Goal: Contribute content: Add original content to the website for others to see

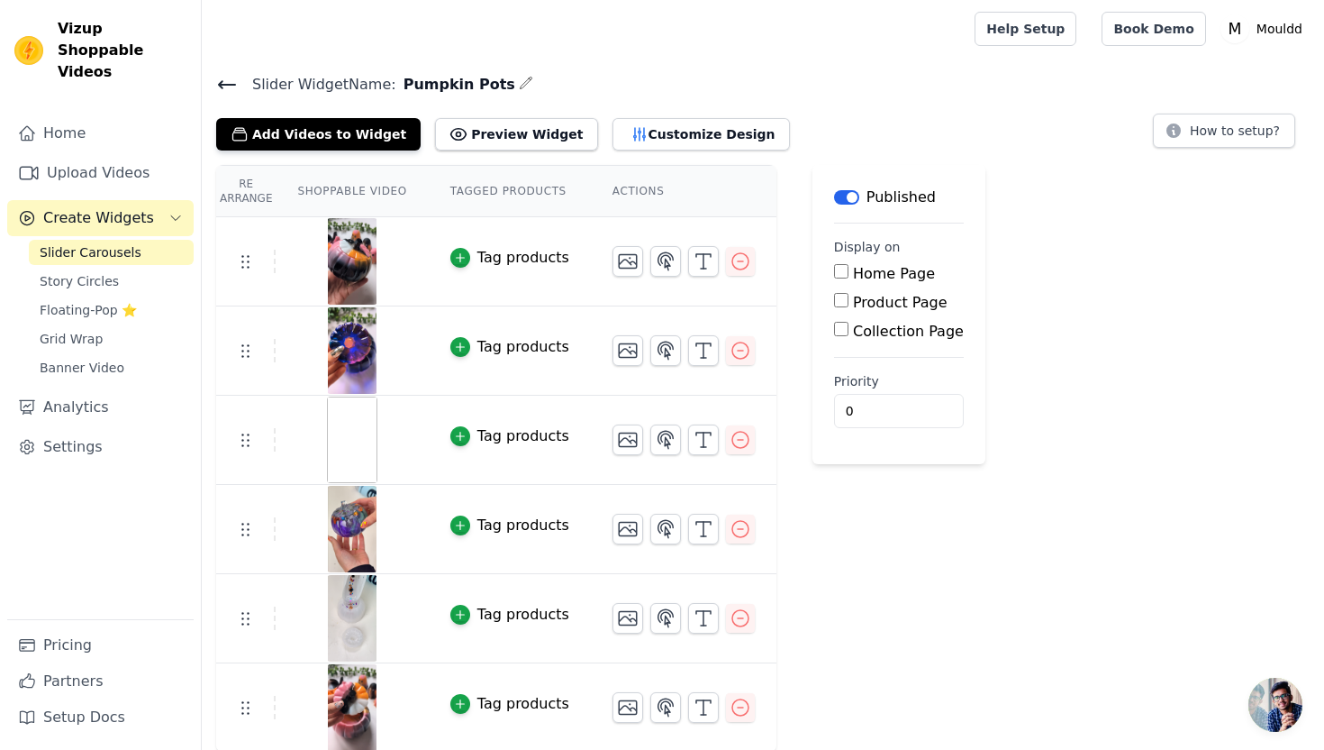
scroll to position [2, 0]
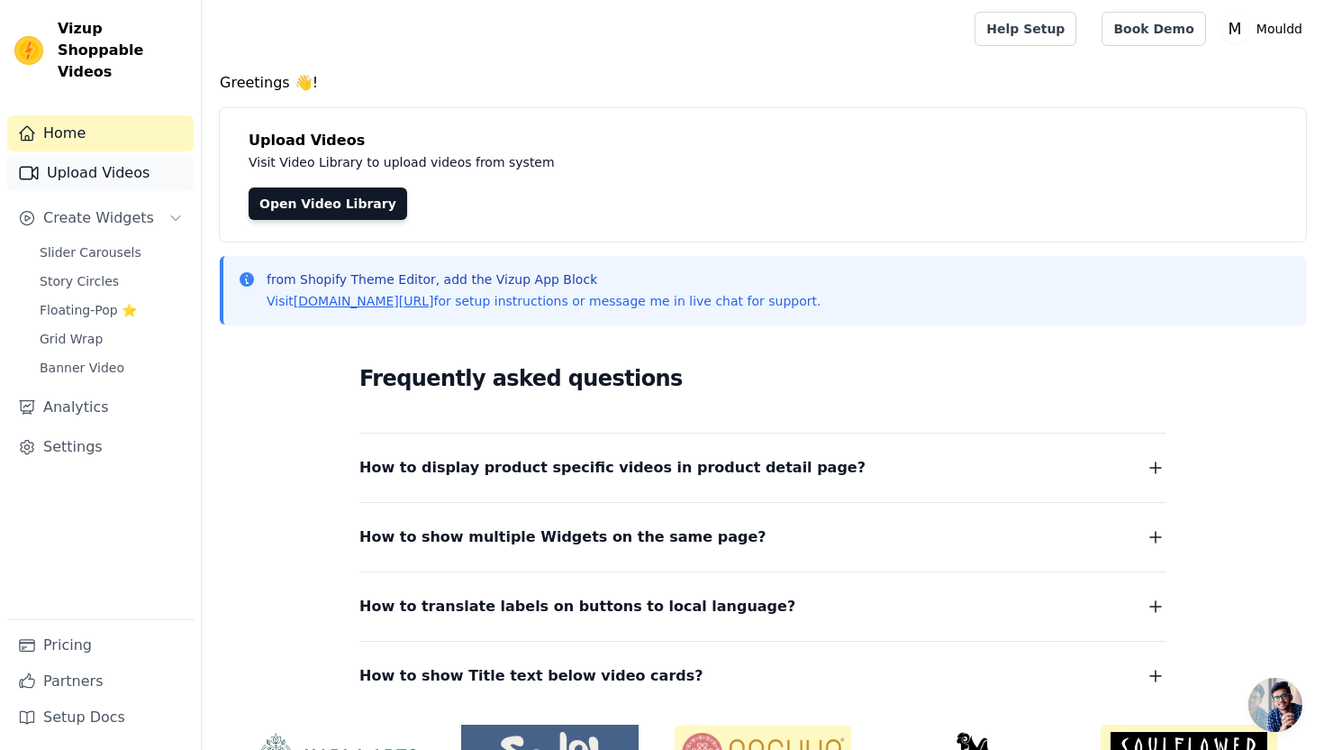
click at [130, 155] on link "Upload Videos" at bounding box center [100, 173] width 186 height 36
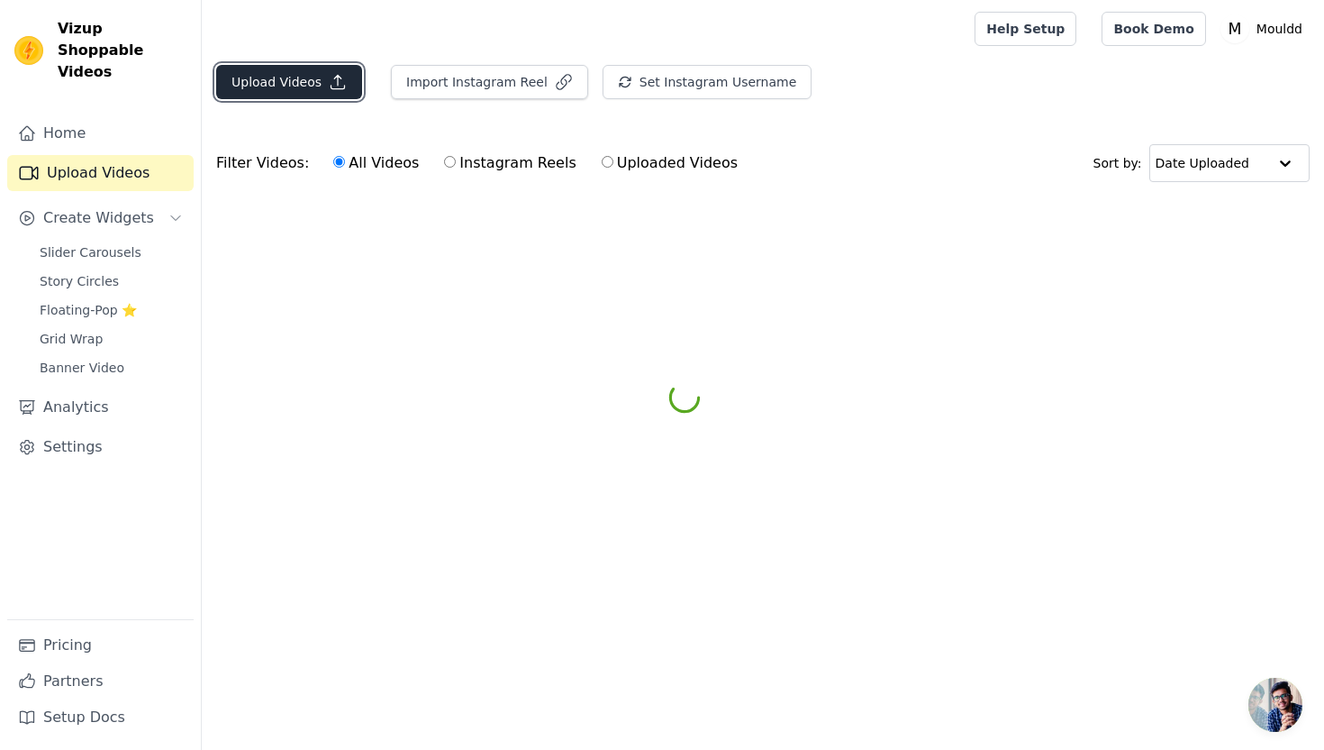
click at [287, 85] on button "Upload Videos" at bounding box center [289, 82] width 146 height 34
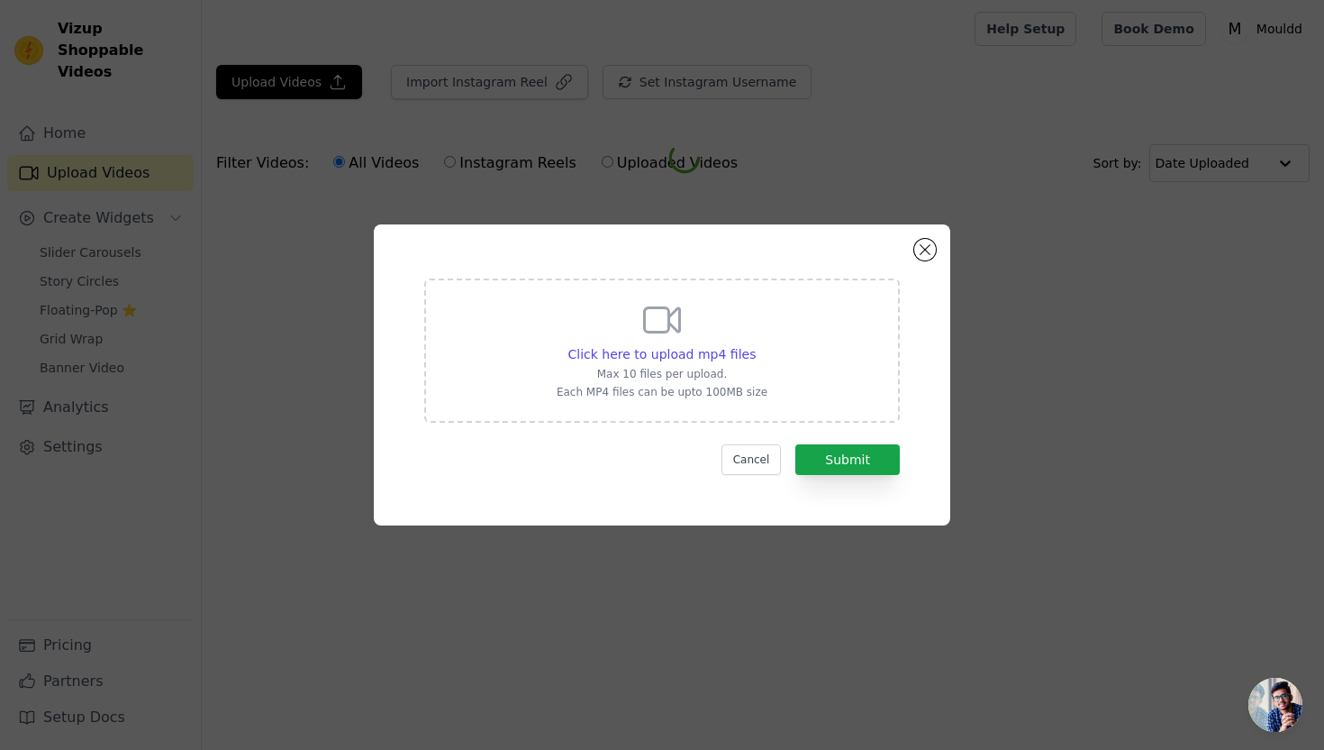
click at [518, 350] on div "Click here to upload mp4 files Max 10 files per upload. Each MP4 files can be u…" at bounding box center [662, 350] width 476 height 144
click at [755, 345] on input "Click here to upload mp4 files Max 10 files per upload. Each MP4 files can be u…" at bounding box center [755, 344] width 1 height 1
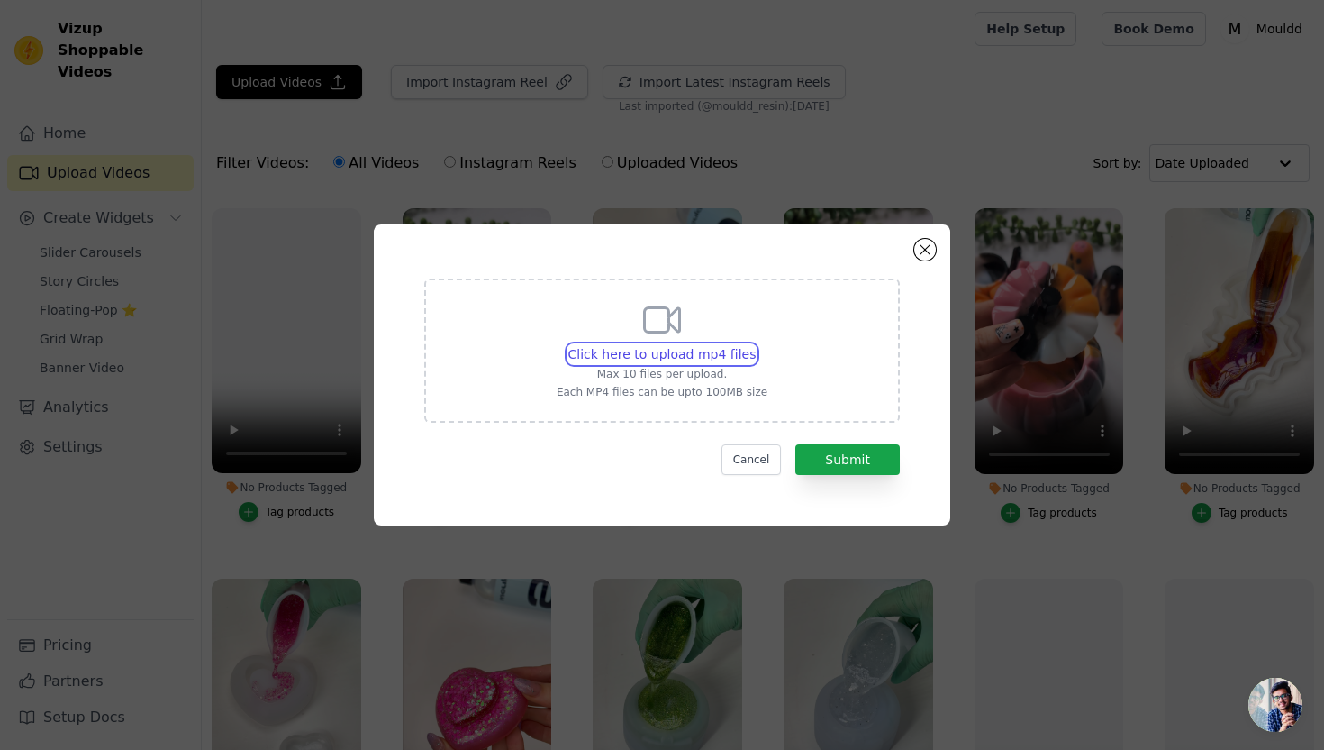
type input "C:\fakepath\[PERSON_NAME].mp4"
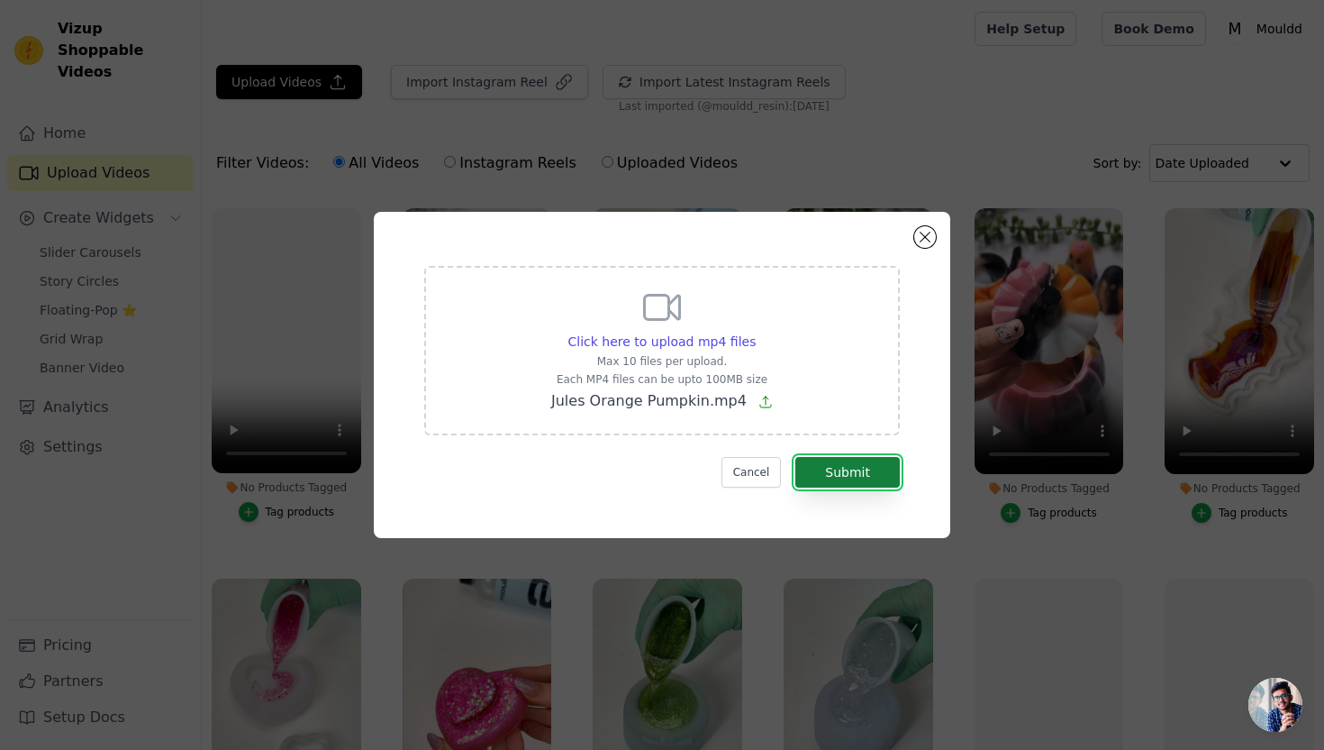
click at [874, 476] on button "Submit" at bounding box center [848, 472] width 105 height 31
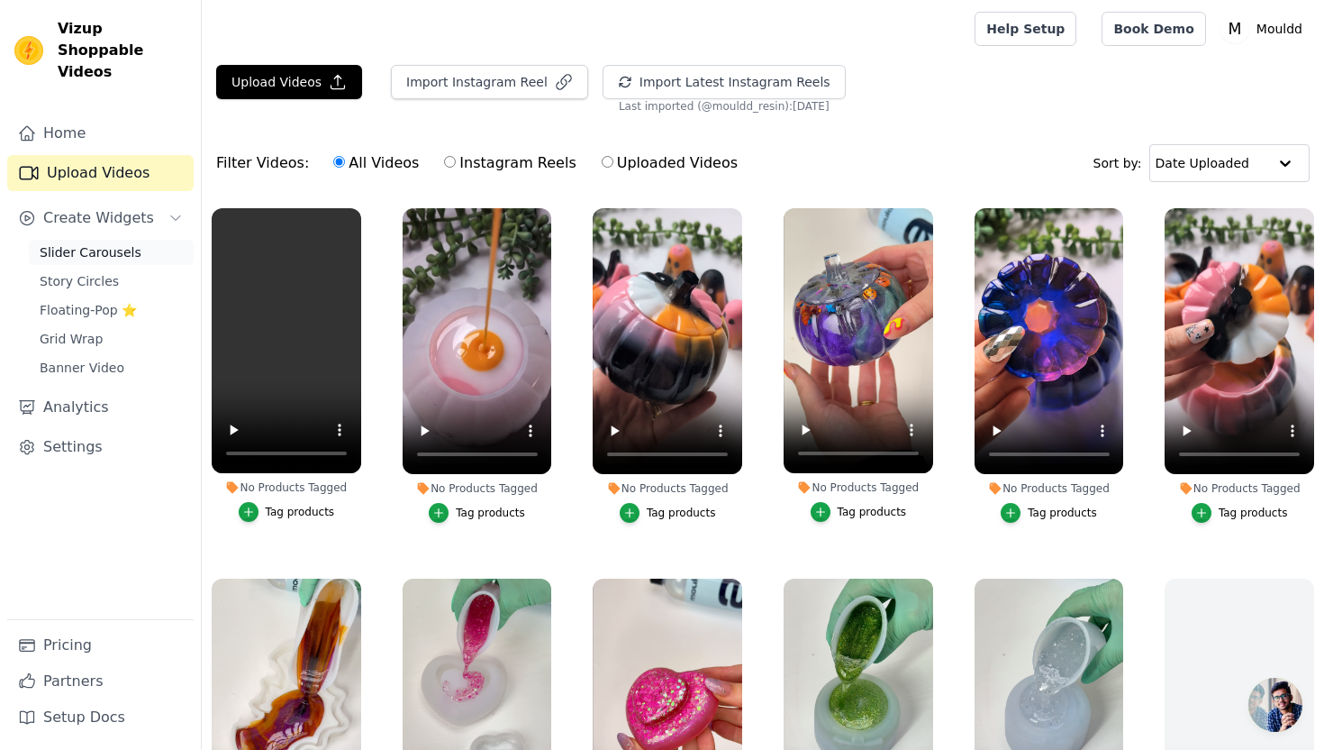
click at [132, 243] on span "Slider Carousels" at bounding box center [91, 252] width 102 height 18
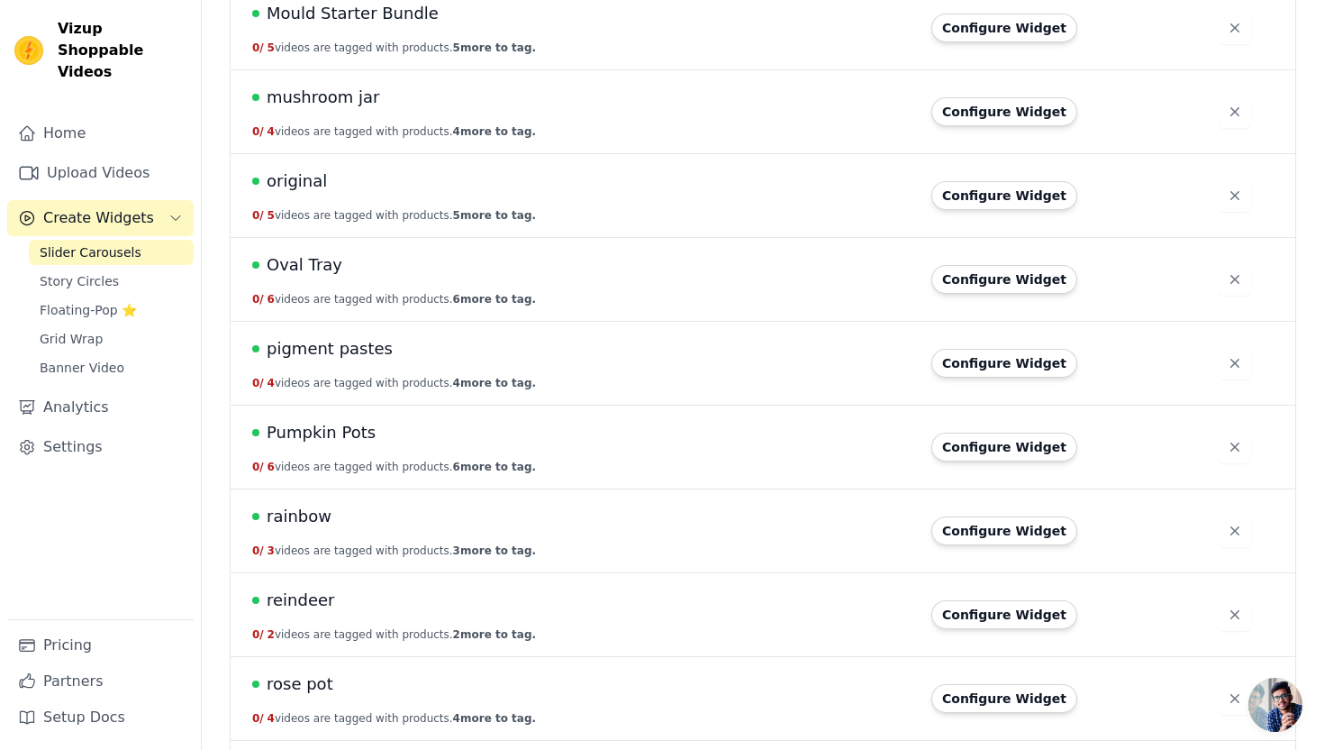
scroll to position [3112, 0]
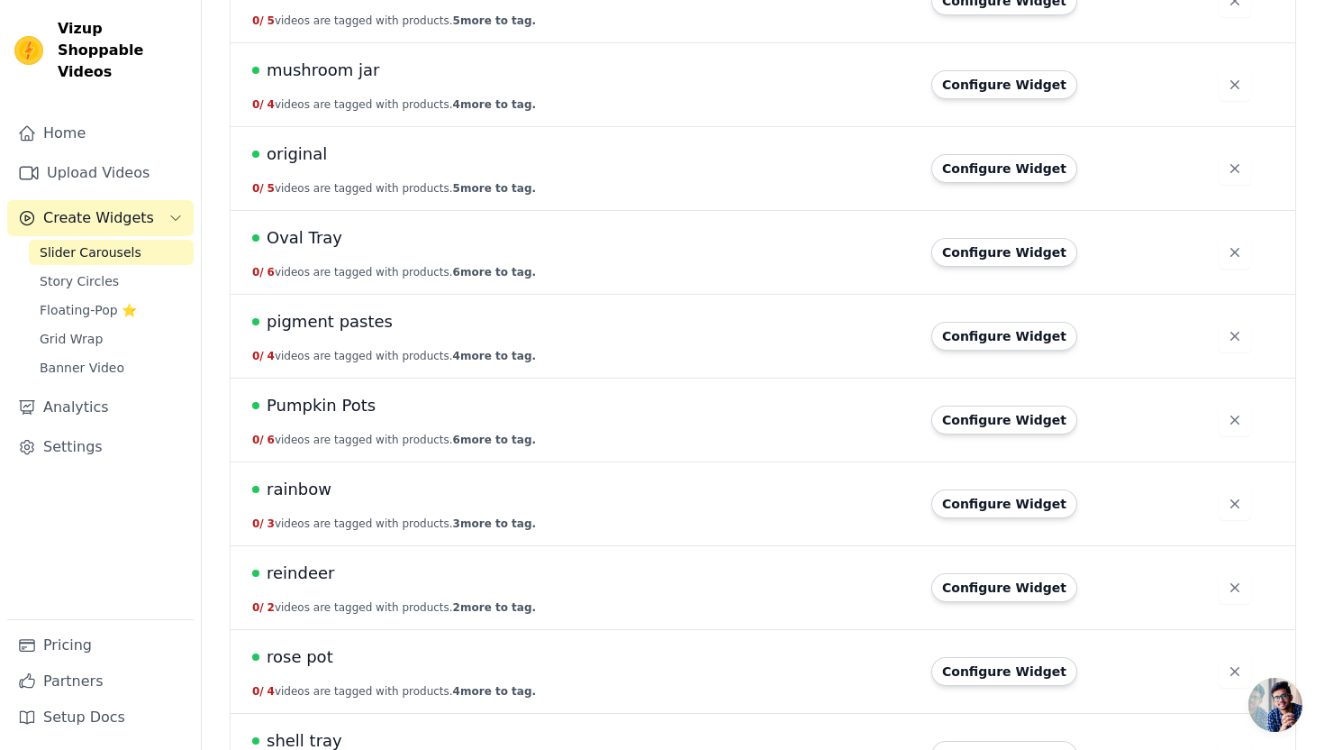
click at [343, 403] on span "Pumpkin Pots" at bounding box center [321, 405] width 109 height 25
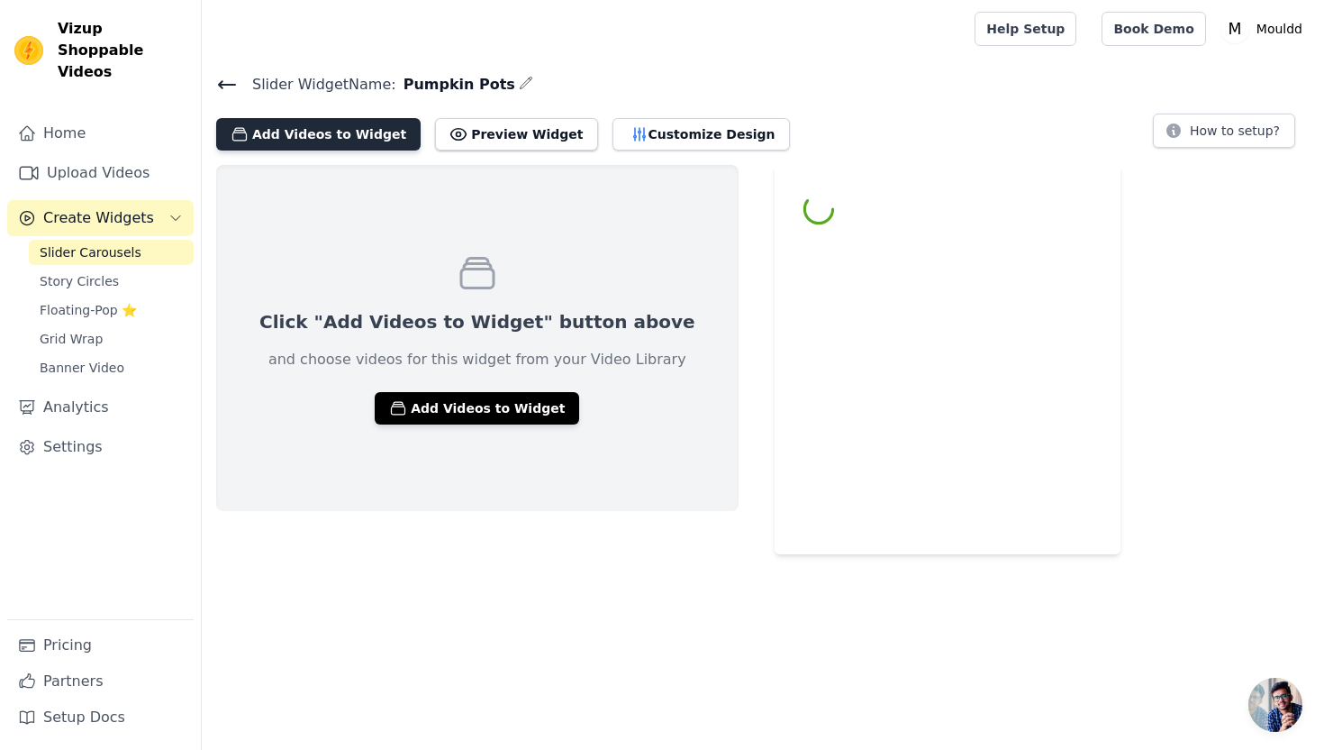
click at [358, 138] on button "Add Videos to Widget" at bounding box center [318, 134] width 205 height 32
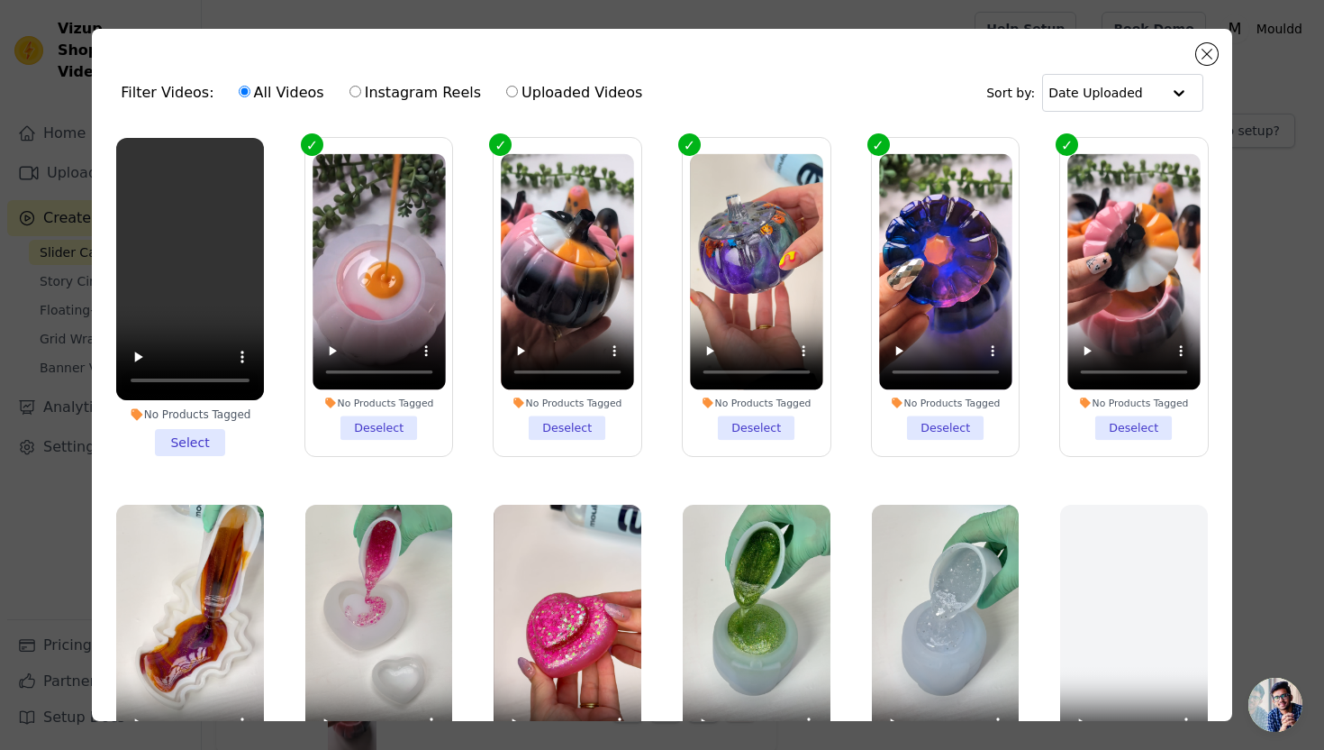
click at [195, 439] on li "No Products Tagged Select" at bounding box center [190, 297] width 148 height 318
click at [0, 0] on input "No Products Tagged Select" at bounding box center [0, 0] width 0 height 0
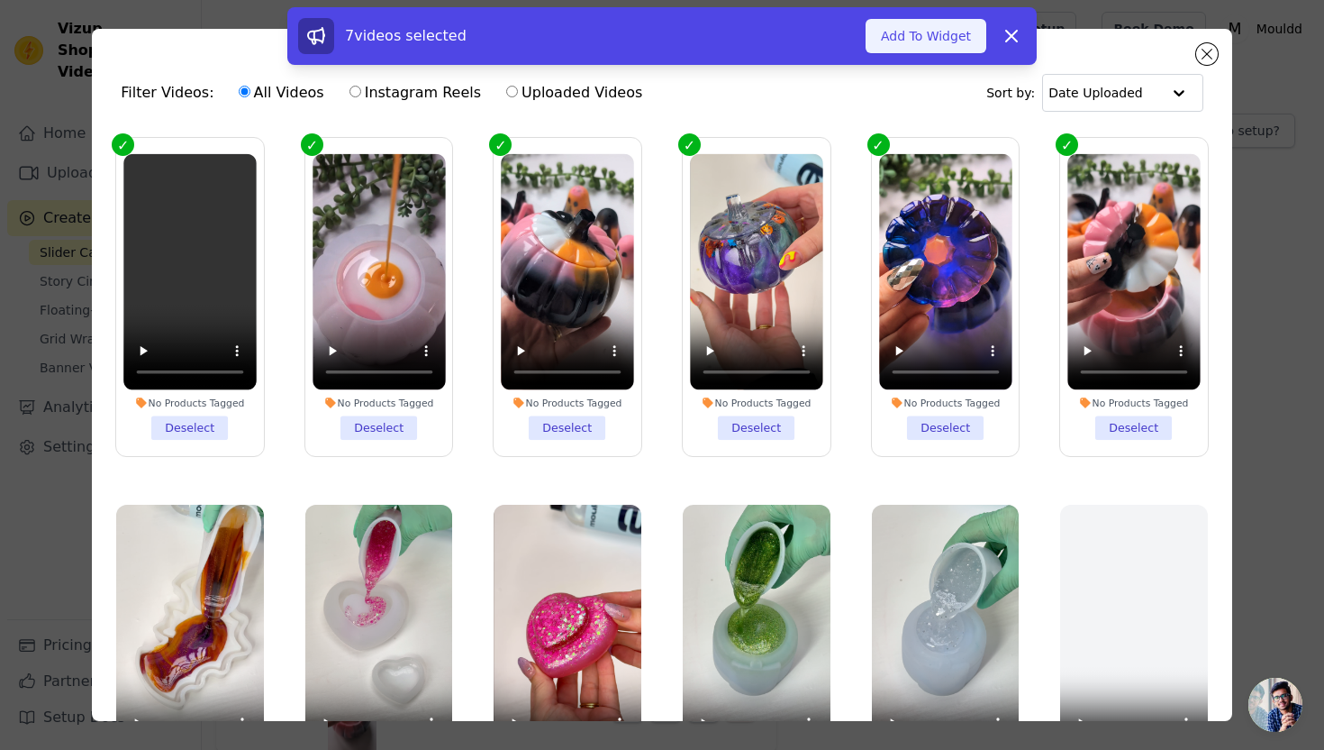
click at [898, 41] on button "Add To Widget" at bounding box center [926, 36] width 121 height 34
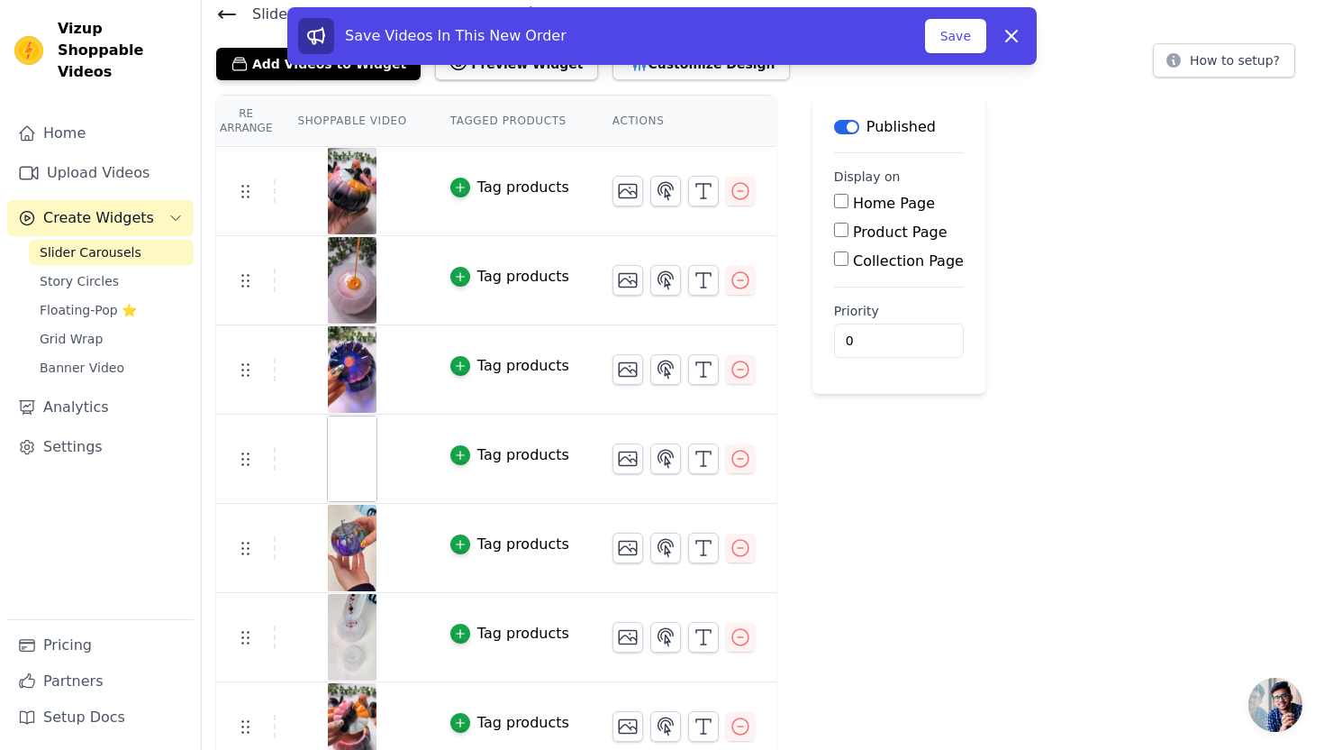
scroll to position [72, 0]
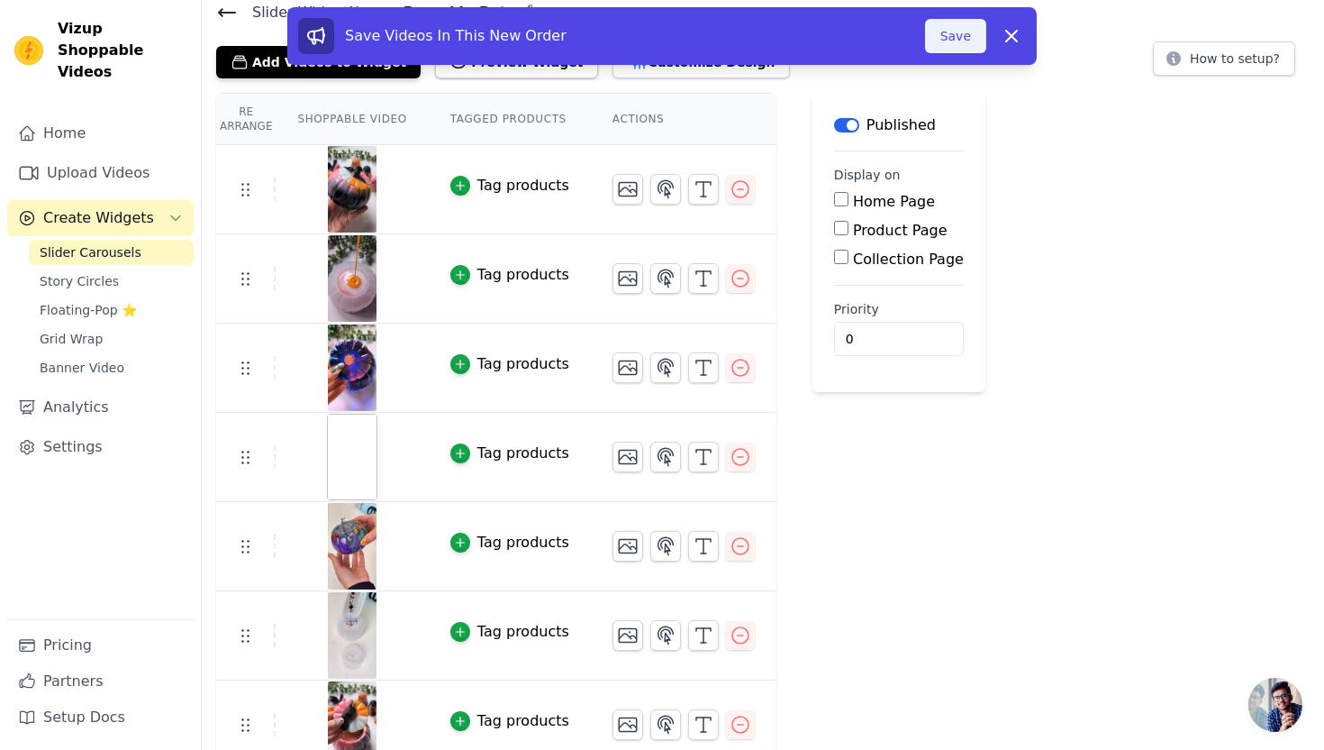
click at [957, 34] on button "Save" at bounding box center [955, 36] width 61 height 34
